Goal: Task Accomplishment & Management: Manage account settings

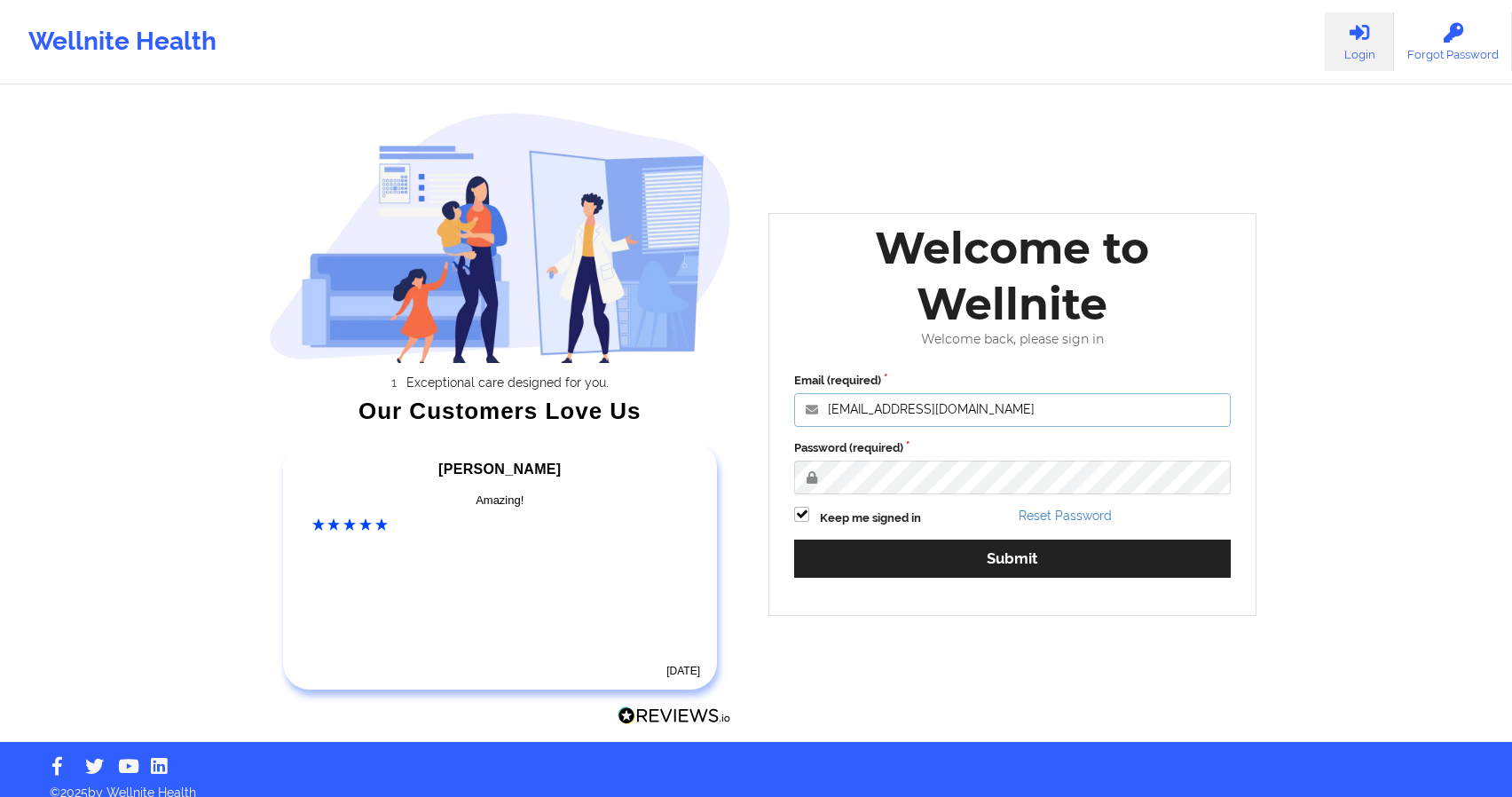
click at [1037, 410] on input "[EMAIL_ADDRESS][DOMAIN_NAME]" at bounding box center [1012, 410] width 436 height 34
type input "[EMAIL_ADDRESS][DOMAIN_NAME]"
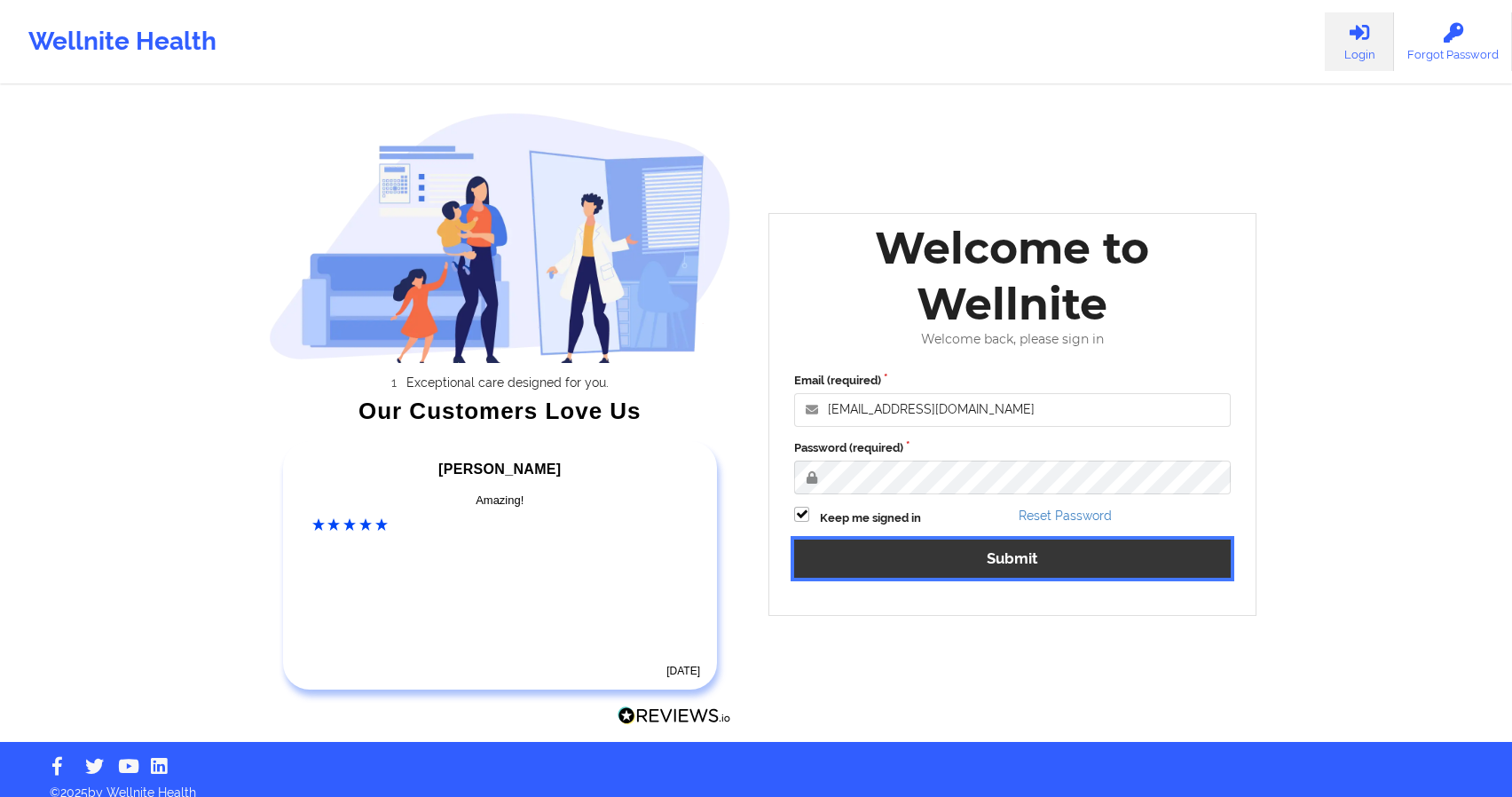
click at [997, 554] on button "Submit" at bounding box center [1012, 559] width 436 height 38
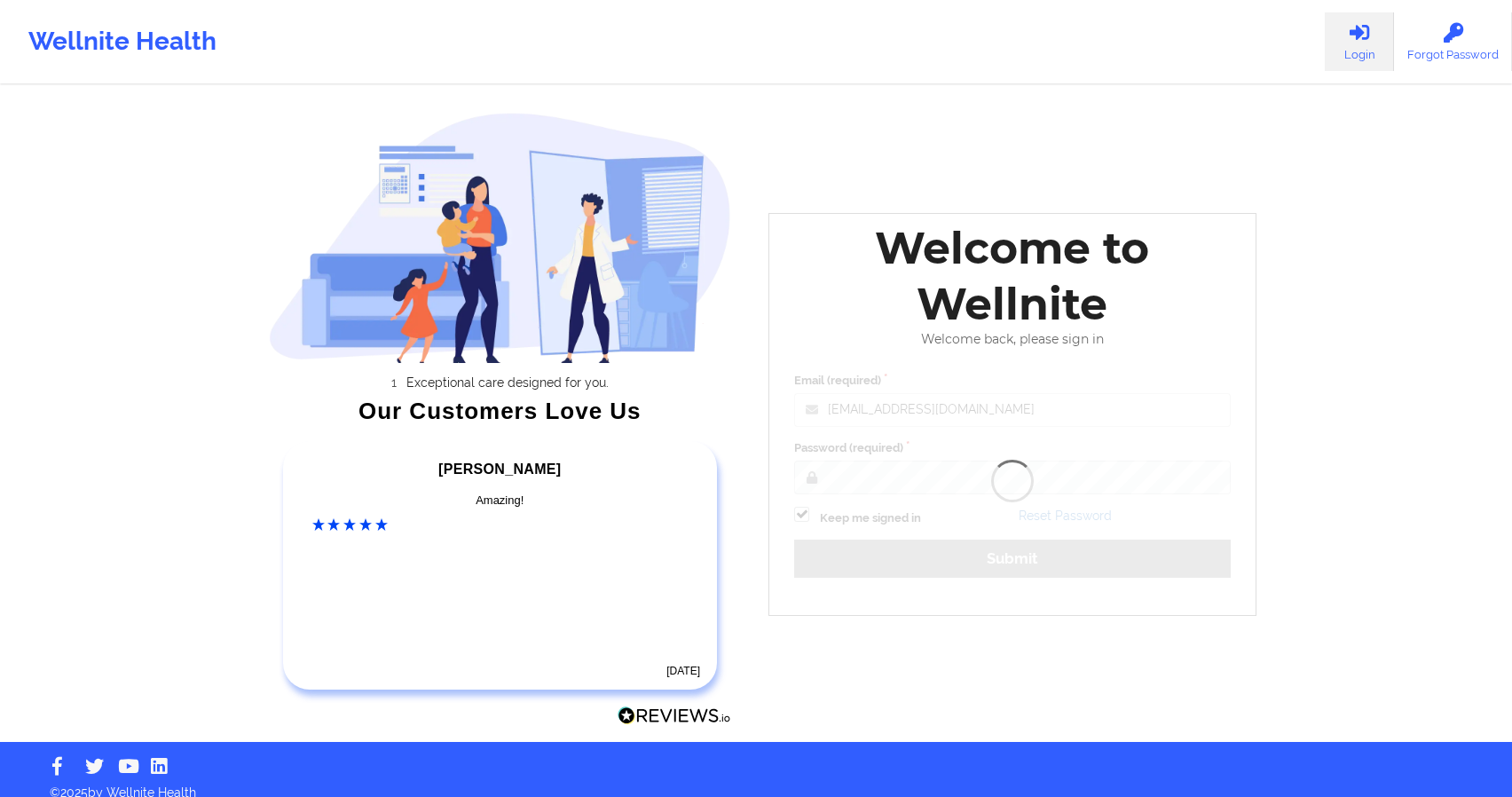
scroll to position [8, 0]
